Goal: Task Accomplishment & Management: Use online tool/utility

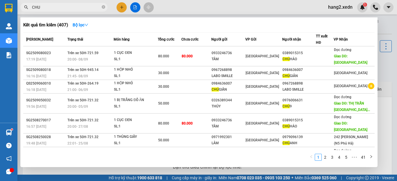
drag, startPoint x: 359, startPoint y: 9, endPoint x: 347, endPoint y: 7, distance: 12.1
click at [359, 9] on div at bounding box center [198, 90] width 397 height 181
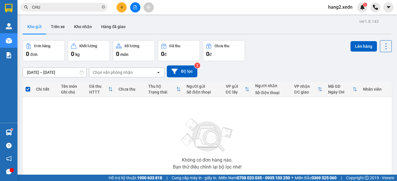
click at [345, 6] on span "hang2.xedn" at bounding box center [340, 6] width 34 height 7
click at [346, 9] on span "hang2.xedn" at bounding box center [340, 6] width 34 height 7
click at [345, 6] on span "hang2.xedn" at bounding box center [340, 6] width 34 height 7
click at [344, 18] on span "Đăng xuất" at bounding box center [344, 18] width 24 height 6
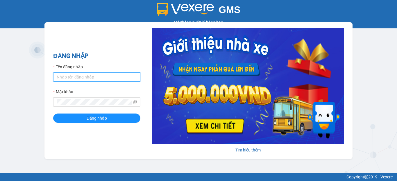
type input "hang2.xedn"
drag, startPoint x: 78, startPoint y: 77, endPoint x: 53, endPoint y: 77, distance: 25.5
click at [53, 77] on div "ĐĂNG NHẬP Tên đăng nhập hang2.xedn Mật khẩu Đăng nhập [PERSON_NAME] thêm" at bounding box center [198, 90] width 308 height 137
type input "dungqs.xedn"
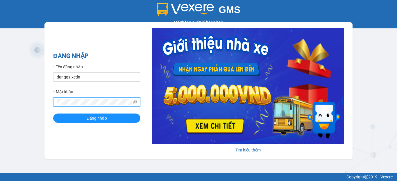
click at [45, 100] on div "ĐĂNG NHẬP Tên đăng nhập dungqs.xedn Mật khẩu Đăng nhập Tìm hiểu thêm" at bounding box center [198, 90] width 308 height 137
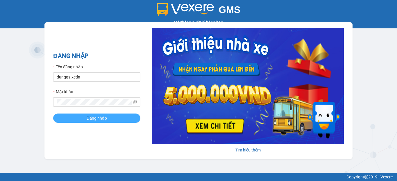
click at [88, 119] on span "Đăng nhập" at bounding box center [97, 118] width 20 height 6
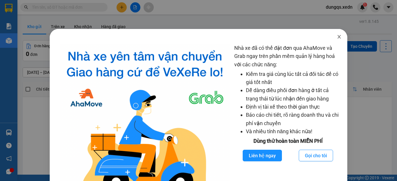
click at [336, 37] on icon "close" at bounding box center [338, 37] width 5 height 5
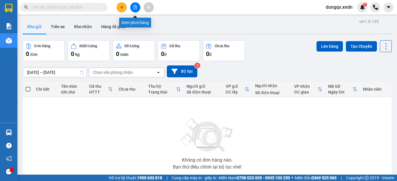
click at [136, 8] on icon "file-add" at bounding box center [135, 7] width 4 height 4
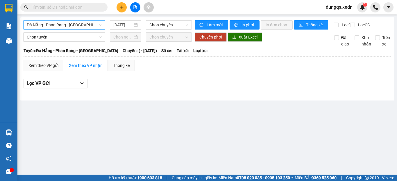
click at [75, 21] on span "Đà Nẵng - Phan Rang - Sài Gòn" at bounding box center [64, 25] width 75 height 9
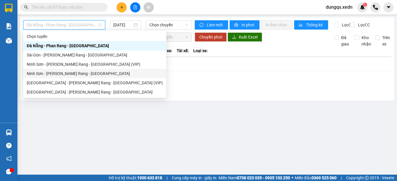
click at [60, 73] on div "Ninh Sơn - Phan Rang - [GEOGRAPHIC_DATA]" at bounding box center [95, 74] width 136 height 6
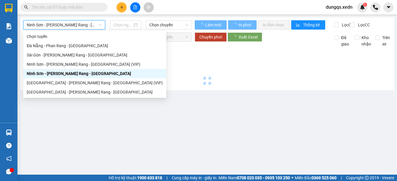
type input "[DATE]"
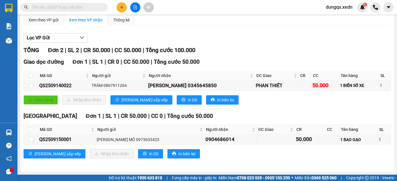
scroll to position [21, 0]
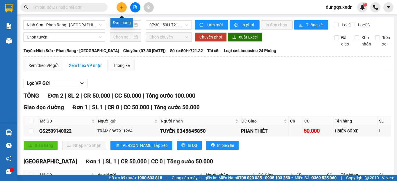
click at [121, 8] on icon "plus" at bounding box center [122, 7] width 4 height 4
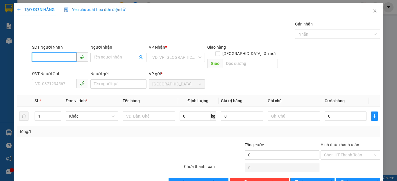
click at [34, 57] on input "SĐT Người Nhận" at bounding box center [54, 57] width 45 height 9
click at [373, 10] on icon "close" at bounding box center [374, 10] width 3 height 3
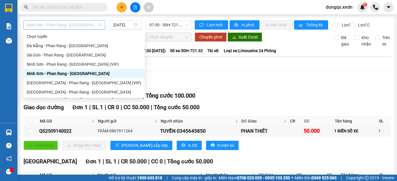
click at [58, 26] on span "Ninh Sơn - Phan Rang - [GEOGRAPHIC_DATA]" at bounding box center [64, 25] width 75 height 9
click at [42, 90] on div "Sài Gòn - Phan Rang - Ninh Sơn" at bounding box center [84, 92] width 114 height 6
type input "15/09/2025"
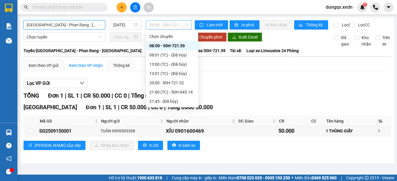
click at [156, 26] on span "08:00 - 50H-721.59" at bounding box center [168, 25] width 39 height 9
click at [164, 44] on div "08:00 - 50H-721.59" at bounding box center [171, 46] width 45 height 6
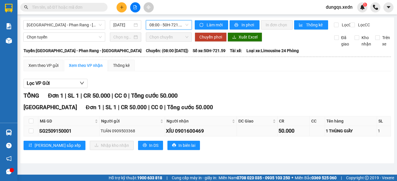
click at [223, 135] on div "XÍU 0901600469" at bounding box center [201, 131] width 70 height 8
click at [374, 36] on div "Sài Gòn - Phan Rang - Ninh Sơn 15/09/2025 08:00 - 50H-721.59 Làm mới In phơi In…" at bounding box center [206, 90] width 373 height 146
